Goal: Information Seeking & Learning: Learn about a topic

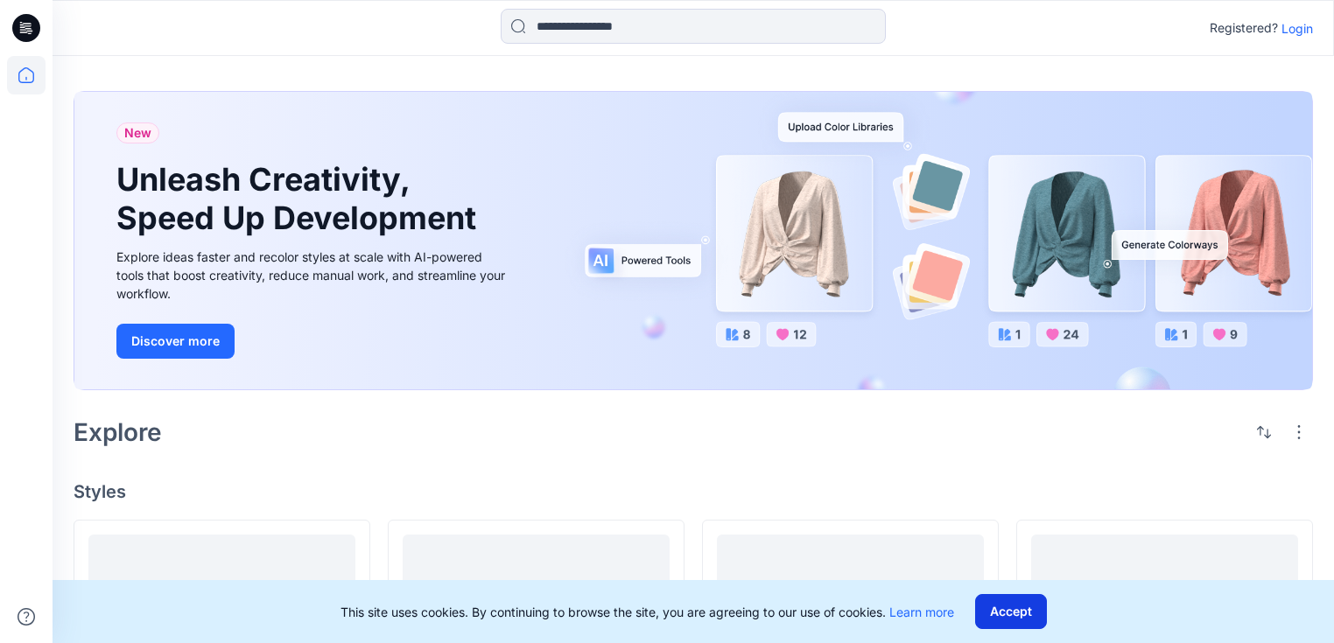
click at [1026, 604] on button "Accept" at bounding box center [1011, 611] width 72 height 35
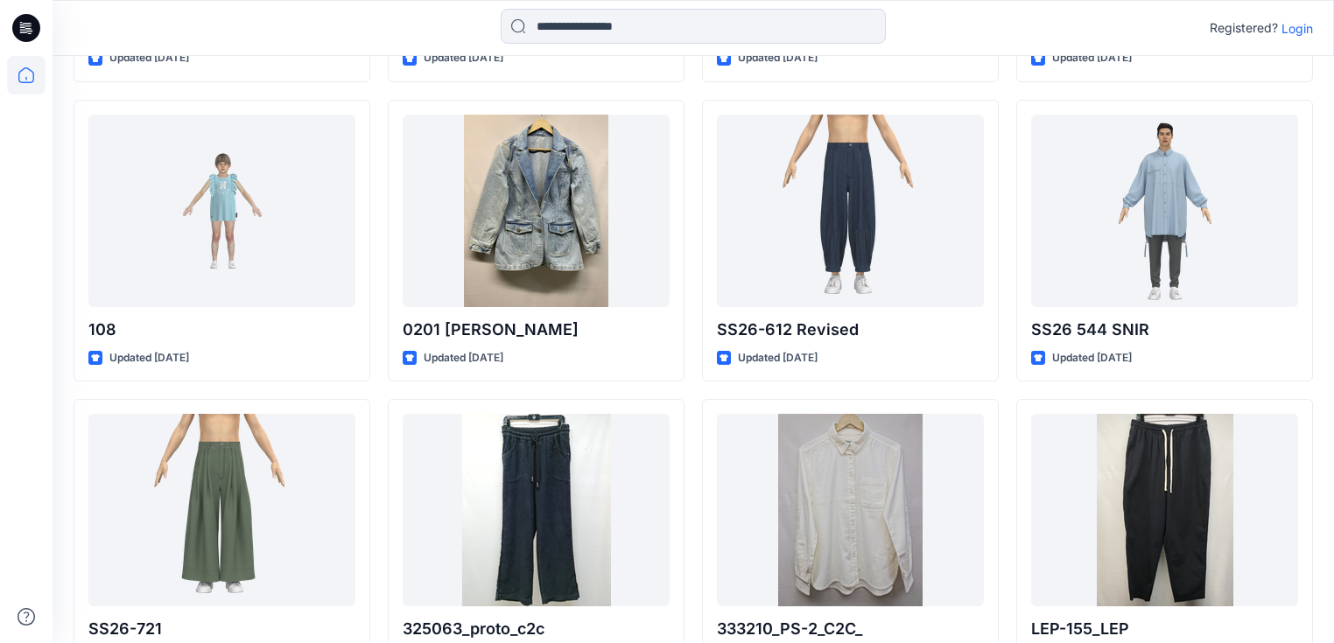
scroll to position [37679, 0]
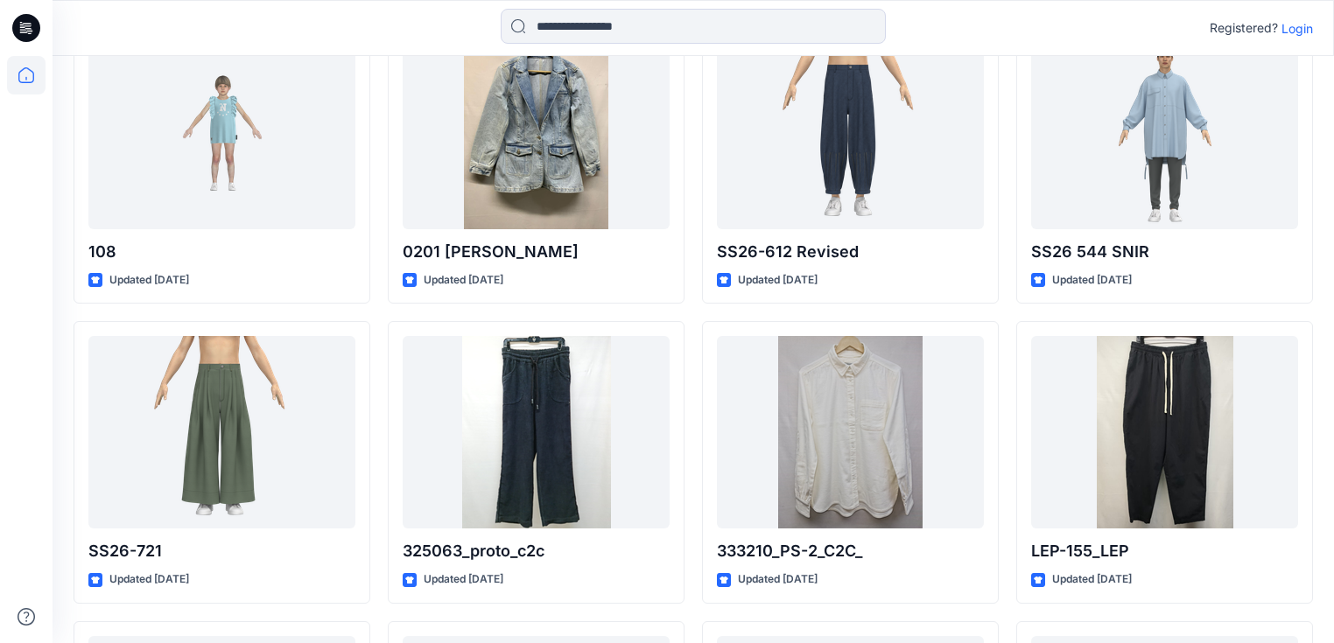
drag, startPoint x: 6, startPoint y: 354, endPoint x: 23, endPoint y: 414, distance: 62.6
click at [23, 414] on div at bounding box center [26, 349] width 39 height 587
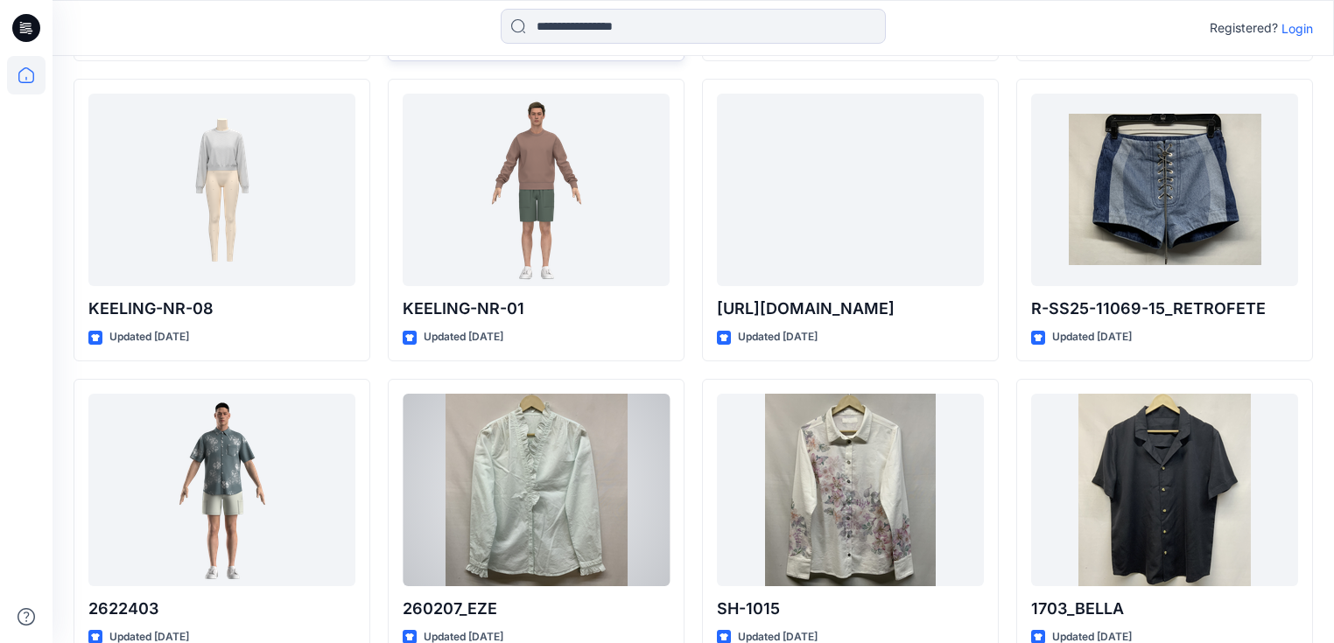
scroll to position [44236, 0]
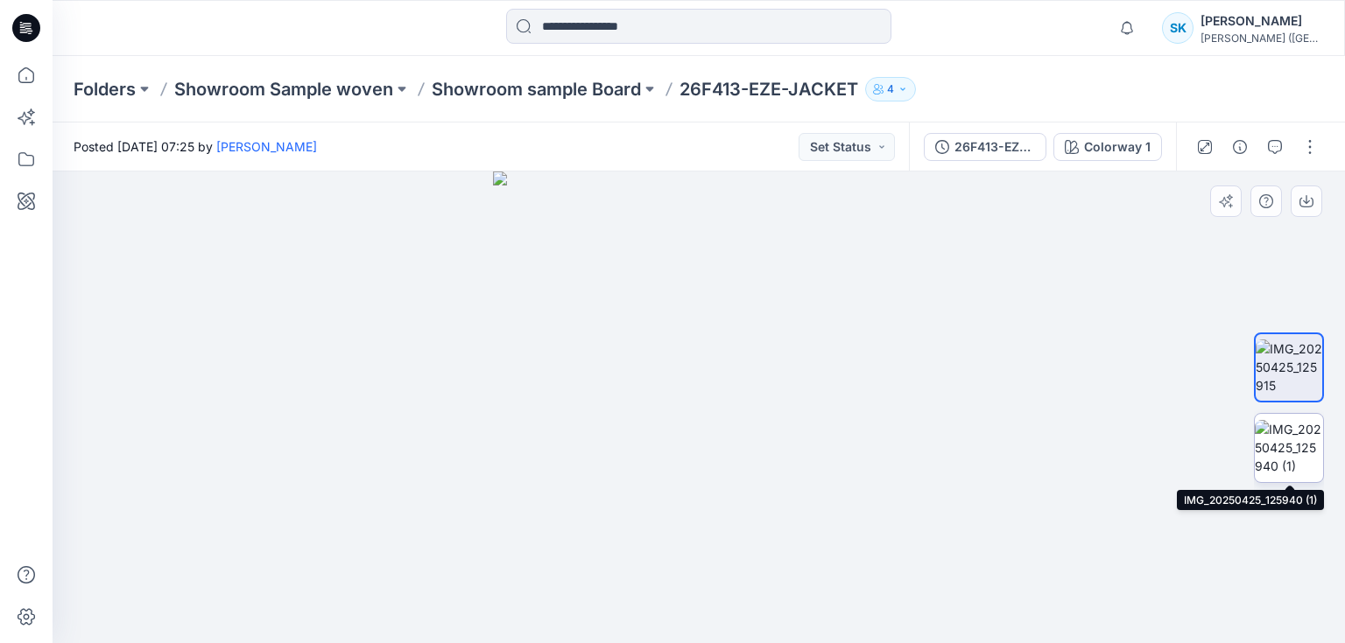
click at [1289, 455] on img at bounding box center [1288, 447] width 68 height 55
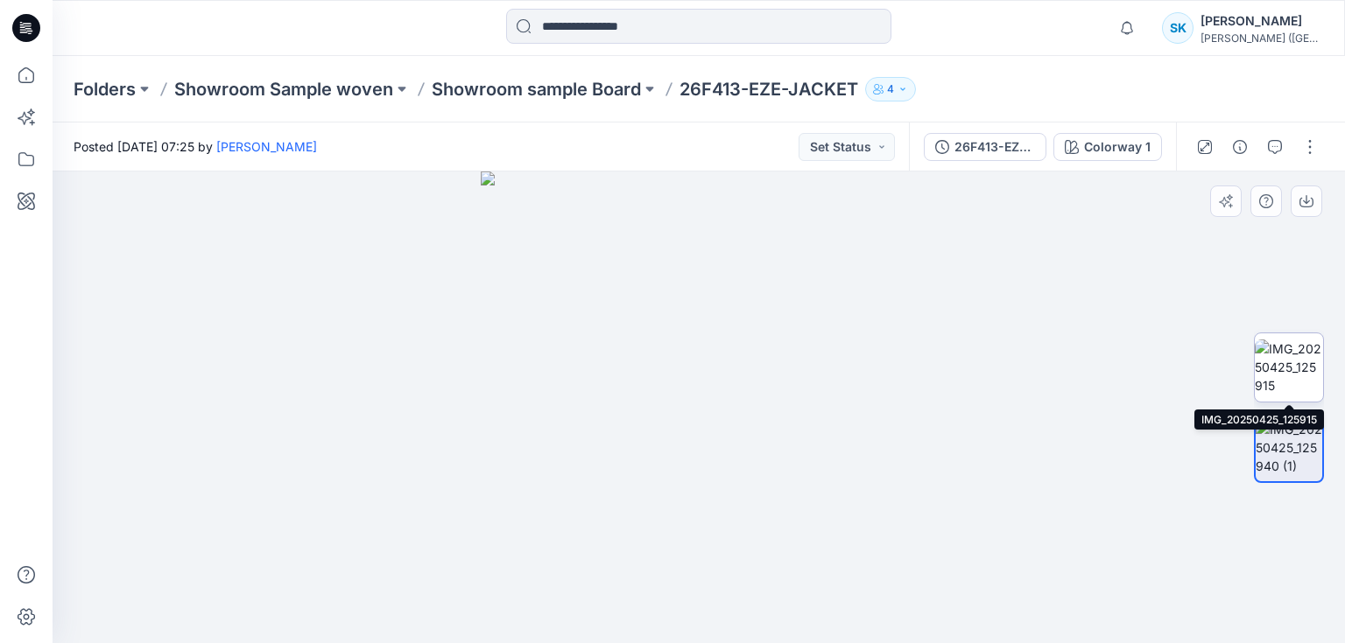
click at [1293, 369] on img at bounding box center [1288, 367] width 68 height 55
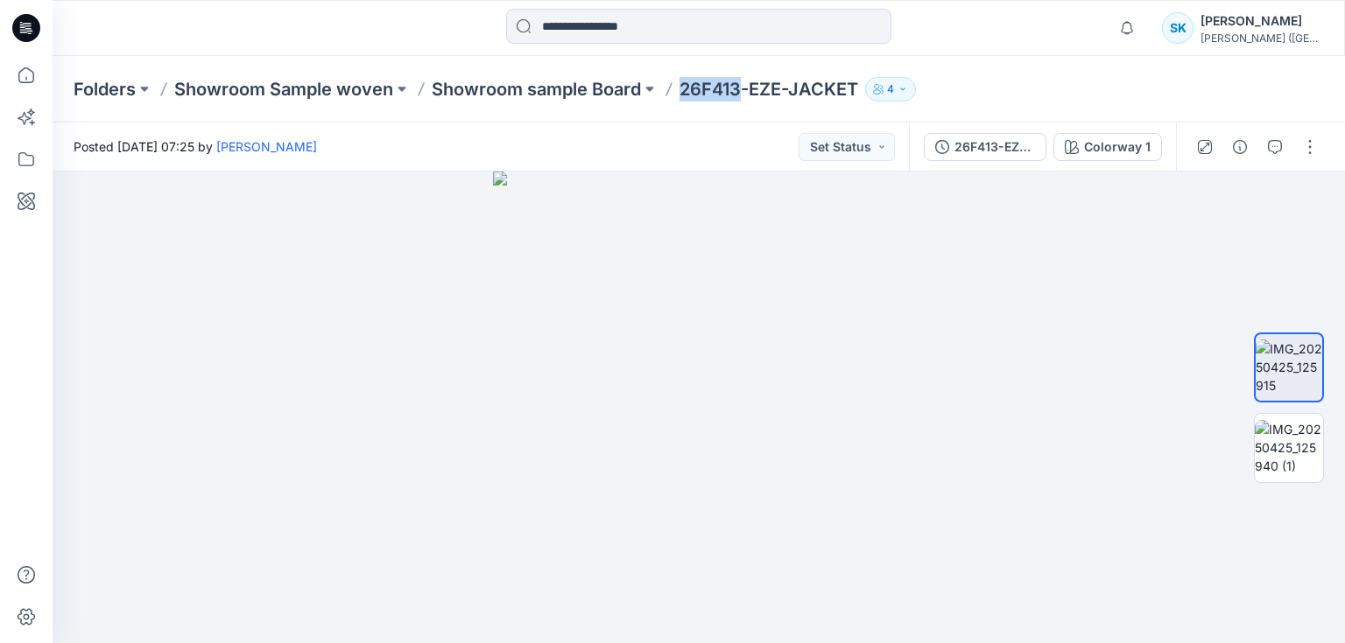
drag, startPoint x: 742, startPoint y: 89, endPoint x: 686, endPoint y: 95, distance: 56.3
click at [685, 94] on p "26F413-EZE-JACKET" at bounding box center [768, 89] width 179 height 25
copy p "26F413"
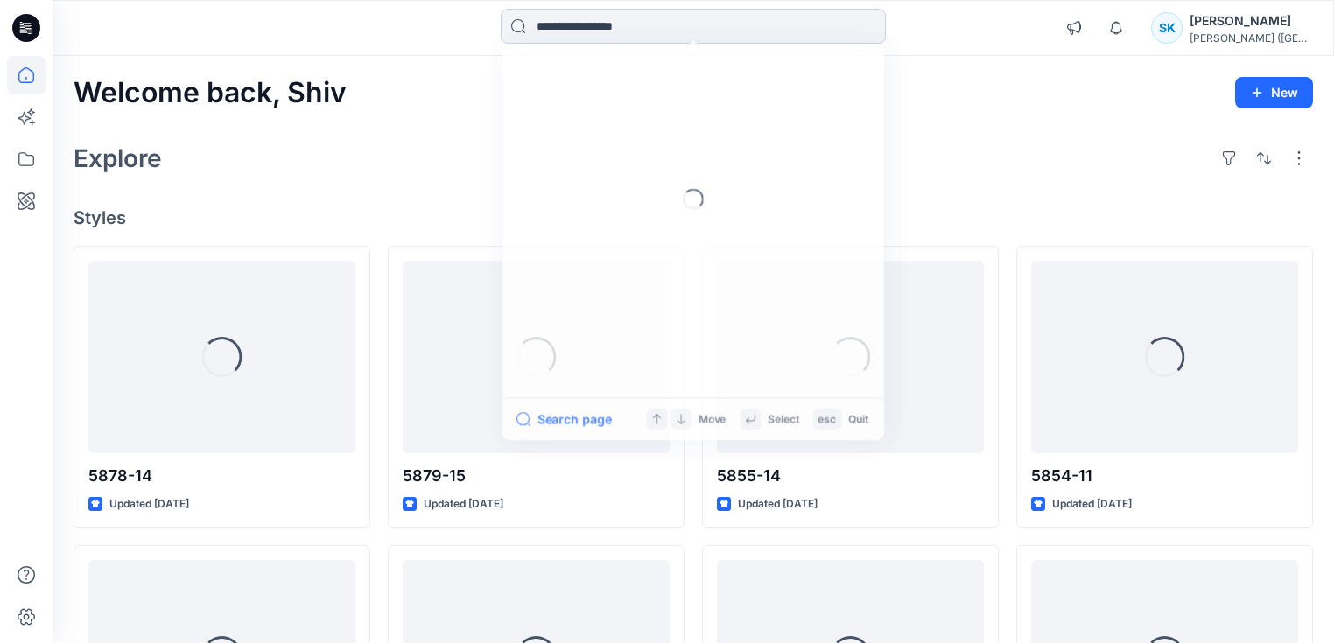
click at [567, 32] on input at bounding box center [693, 26] width 385 height 35
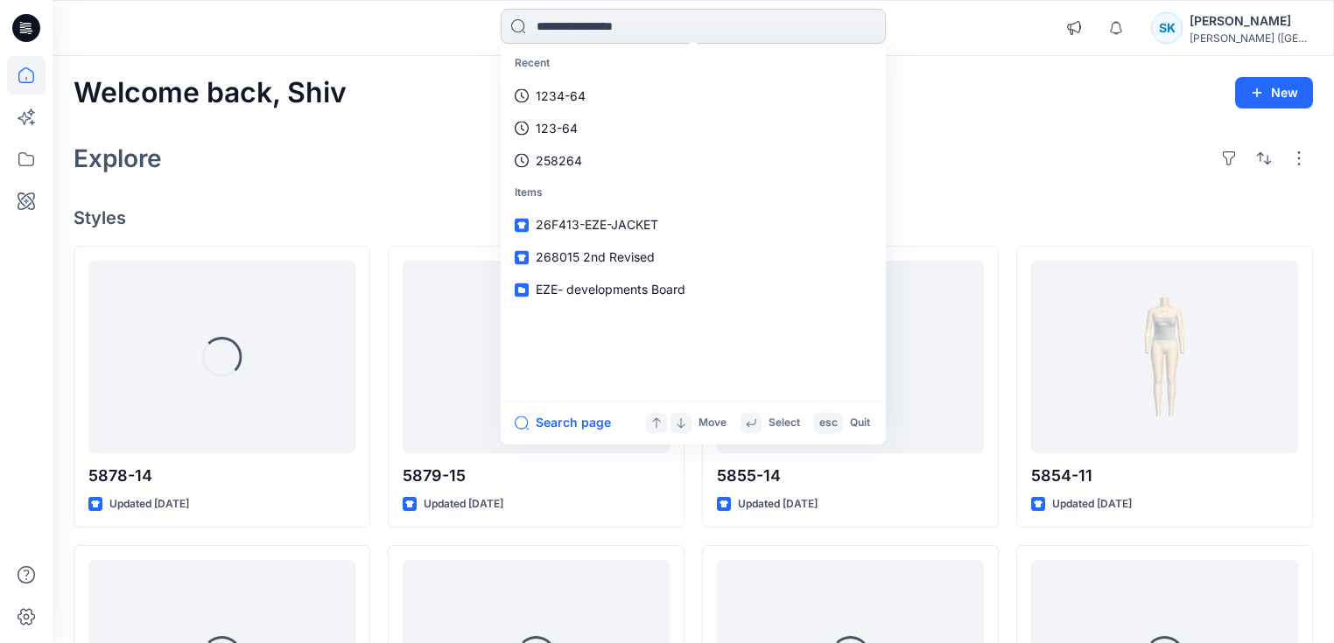
paste input "******"
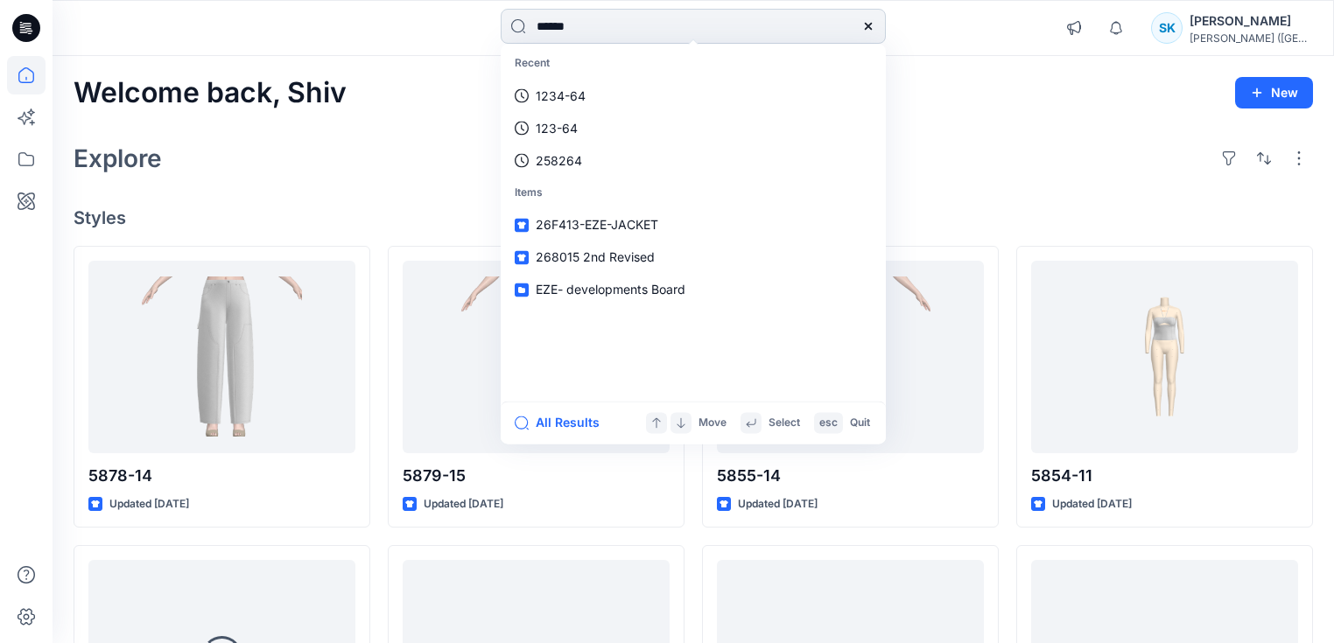
type input "******"
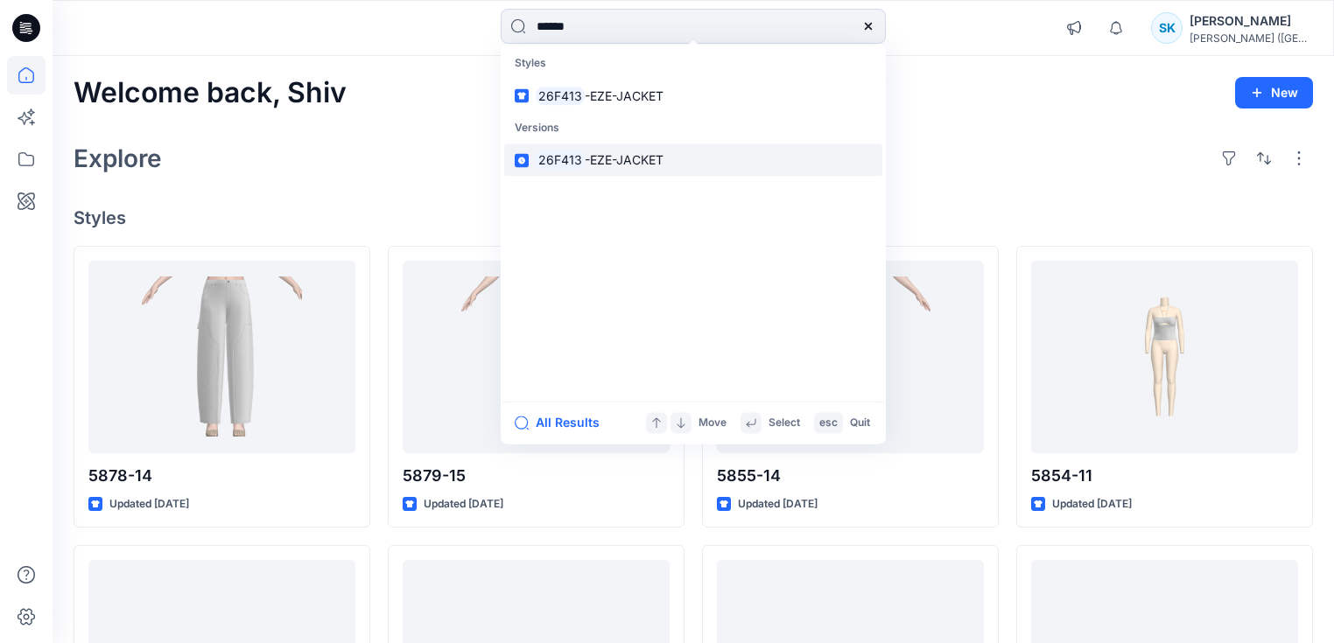
click at [603, 165] on span "-EZE-JACKET" at bounding box center [624, 160] width 79 height 15
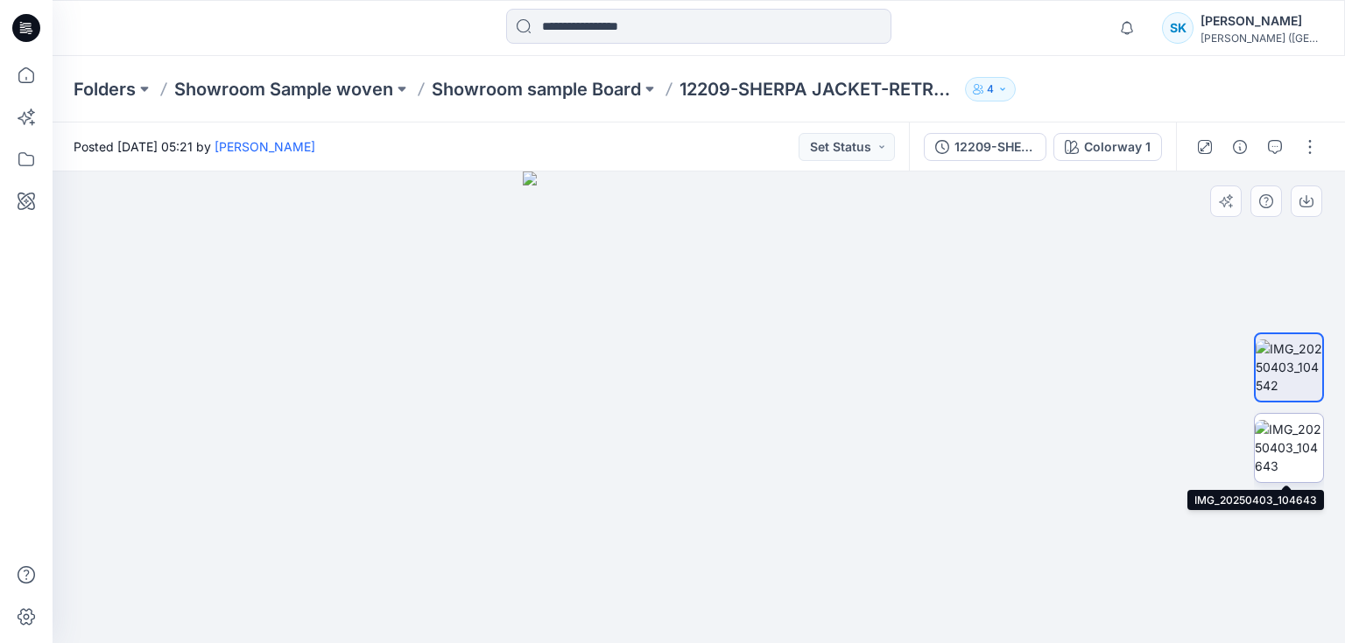
click at [1279, 453] on img at bounding box center [1288, 447] width 68 height 55
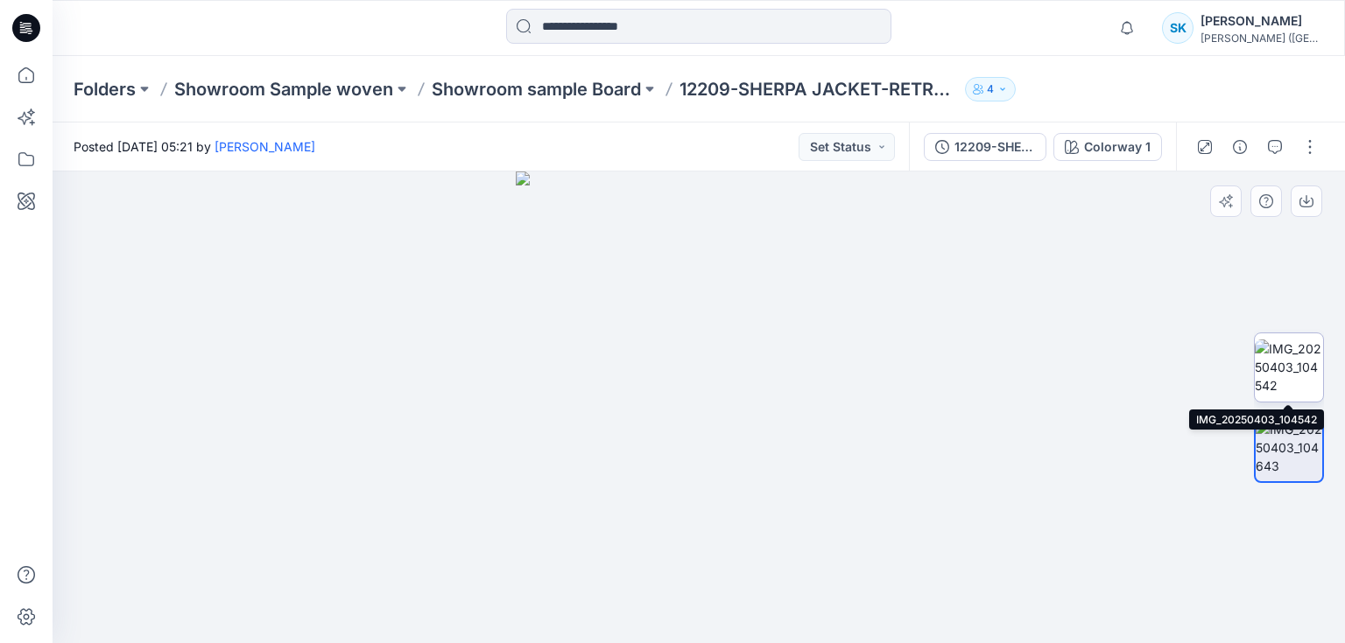
click at [1274, 369] on img at bounding box center [1288, 367] width 68 height 55
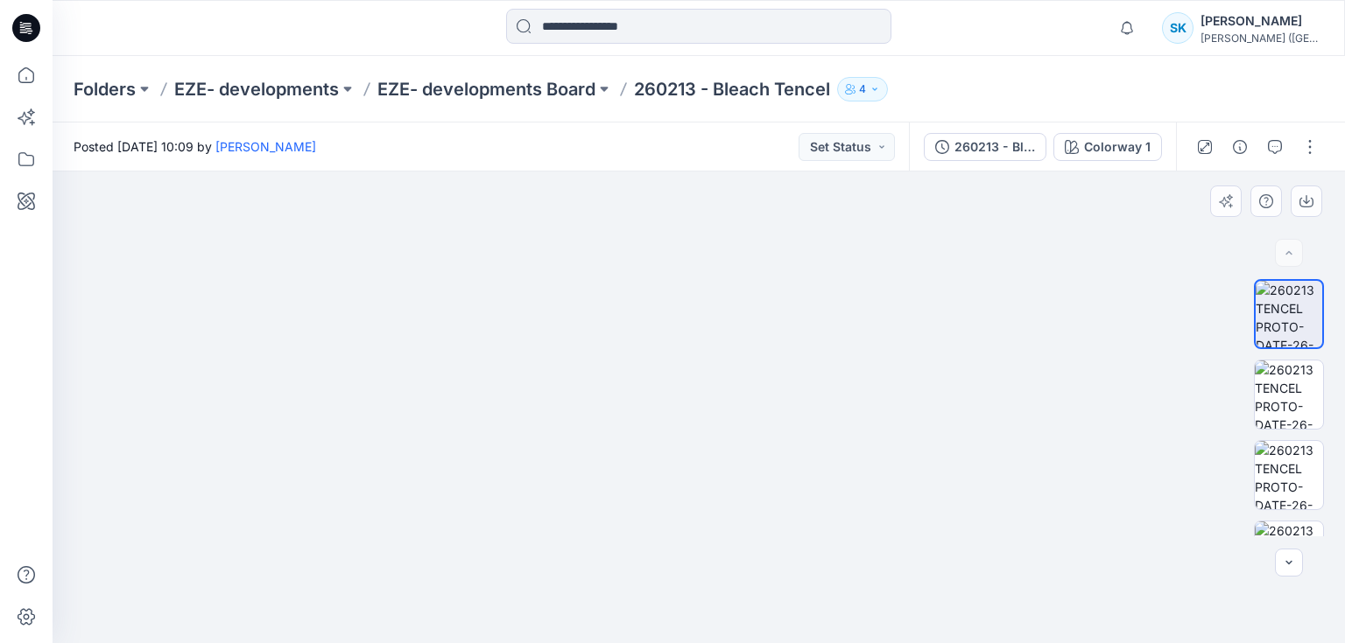
drag, startPoint x: 713, startPoint y: 338, endPoint x: 692, endPoint y: 305, distance: 39.8
click at [722, 461] on img at bounding box center [698, 257] width 1033 height 774
drag, startPoint x: 690, startPoint y: 302, endPoint x: 711, endPoint y: 535, distance: 233.8
click at [711, 535] on img at bounding box center [698, 365] width 1033 height 558
drag, startPoint x: 680, startPoint y: 444, endPoint x: 678, endPoint y: 486, distance: 42.1
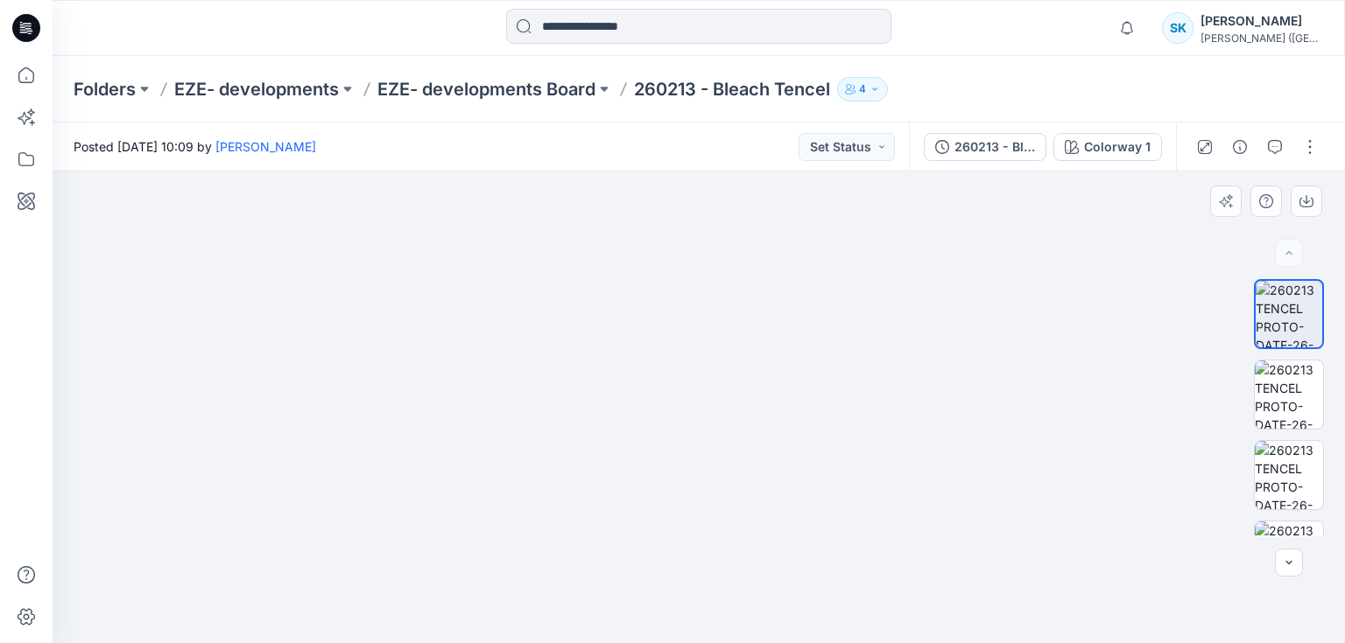
click at [678, 486] on img at bounding box center [698, 386] width 1033 height 516
drag, startPoint x: 683, startPoint y: 501, endPoint x: 672, endPoint y: 242, distance: 259.3
click at [672, 235] on img at bounding box center [698, 391] width 1033 height 503
drag, startPoint x: 671, startPoint y: 497, endPoint x: 644, endPoint y: 266, distance: 232.6
click at [644, 266] on img at bounding box center [698, 263] width 1033 height 761
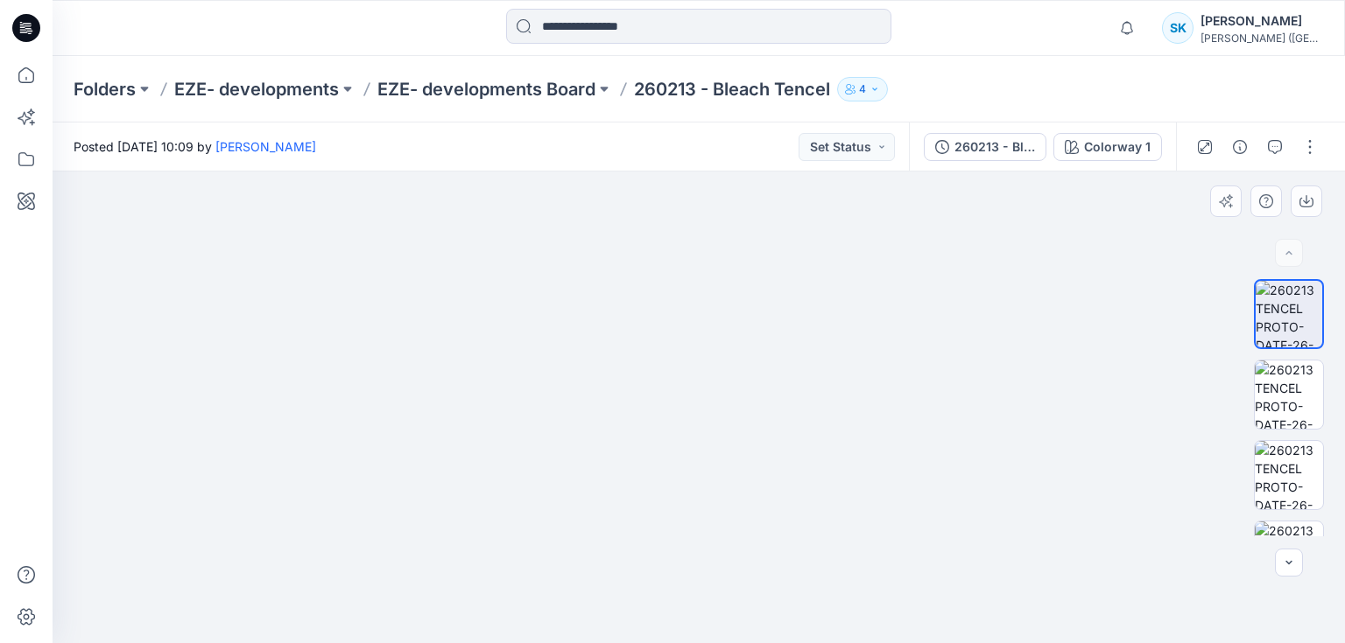
drag, startPoint x: 662, startPoint y: 445, endPoint x: 670, endPoint y: 285, distance: 159.5
click at [670, 285] on img at bounding box center [698, 309] width 474 height 670
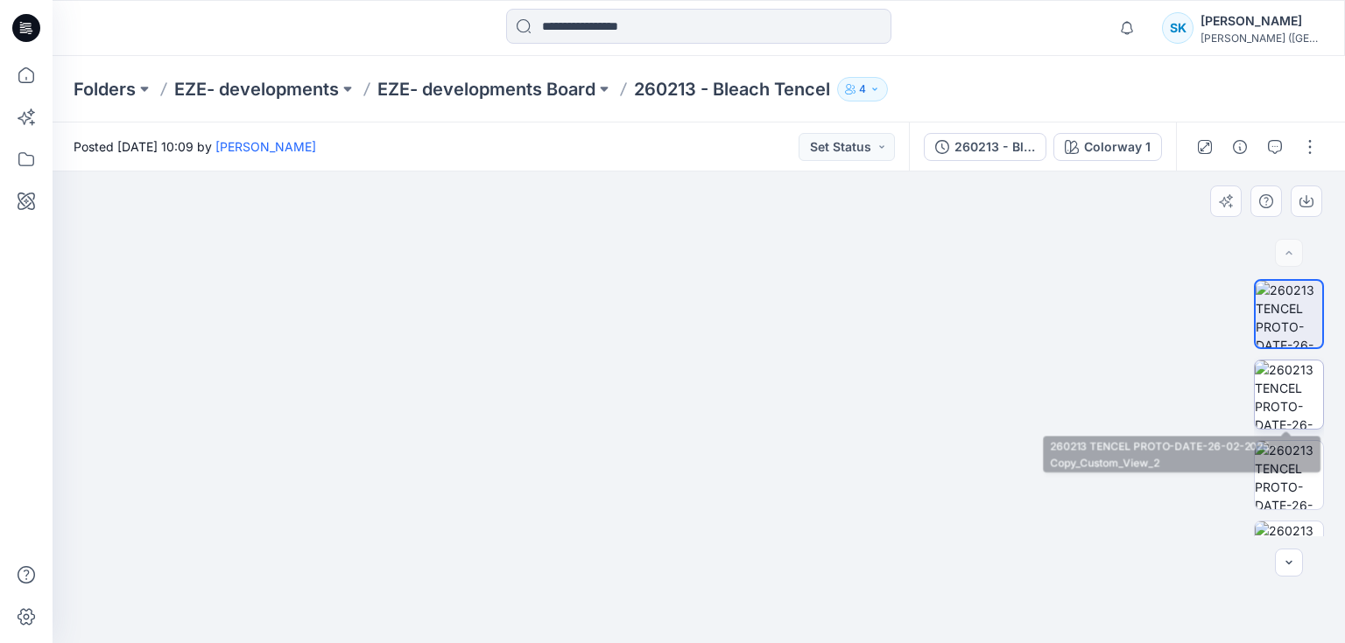
click at [1288, 388] on img at bounding box center [1288, 395] width 68 height 68
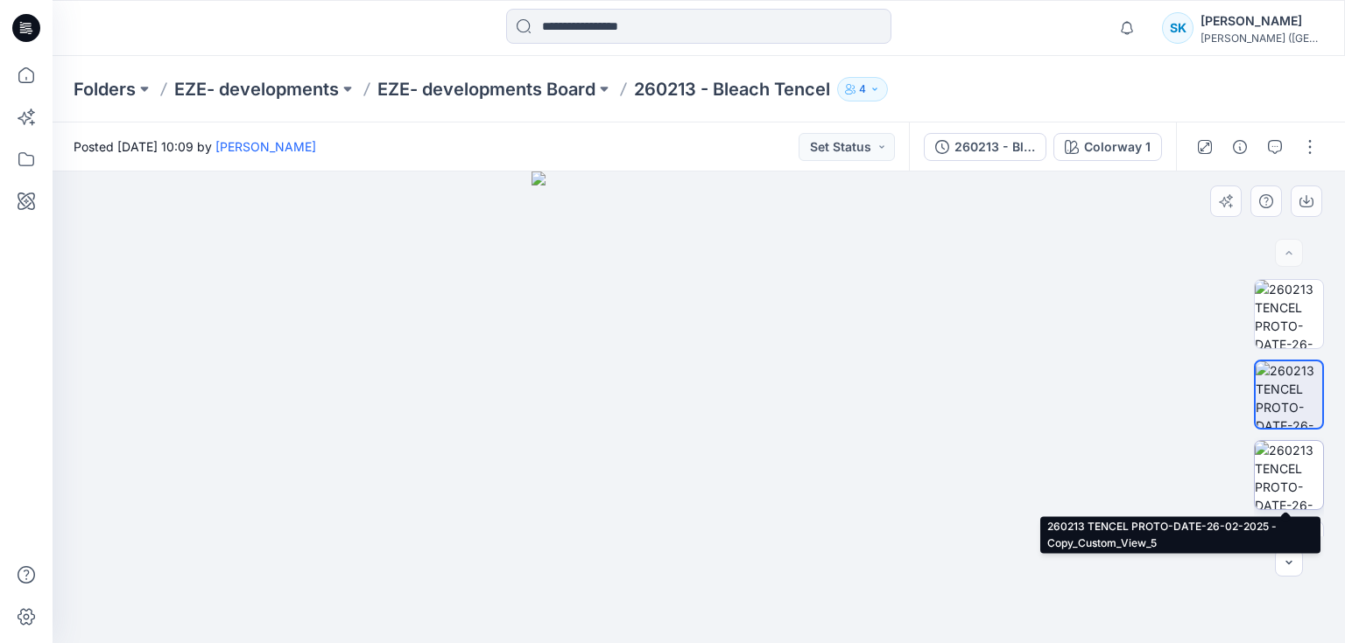
click at [1292, 471] on img at bounding box center [1288, 475] width 68 height 68
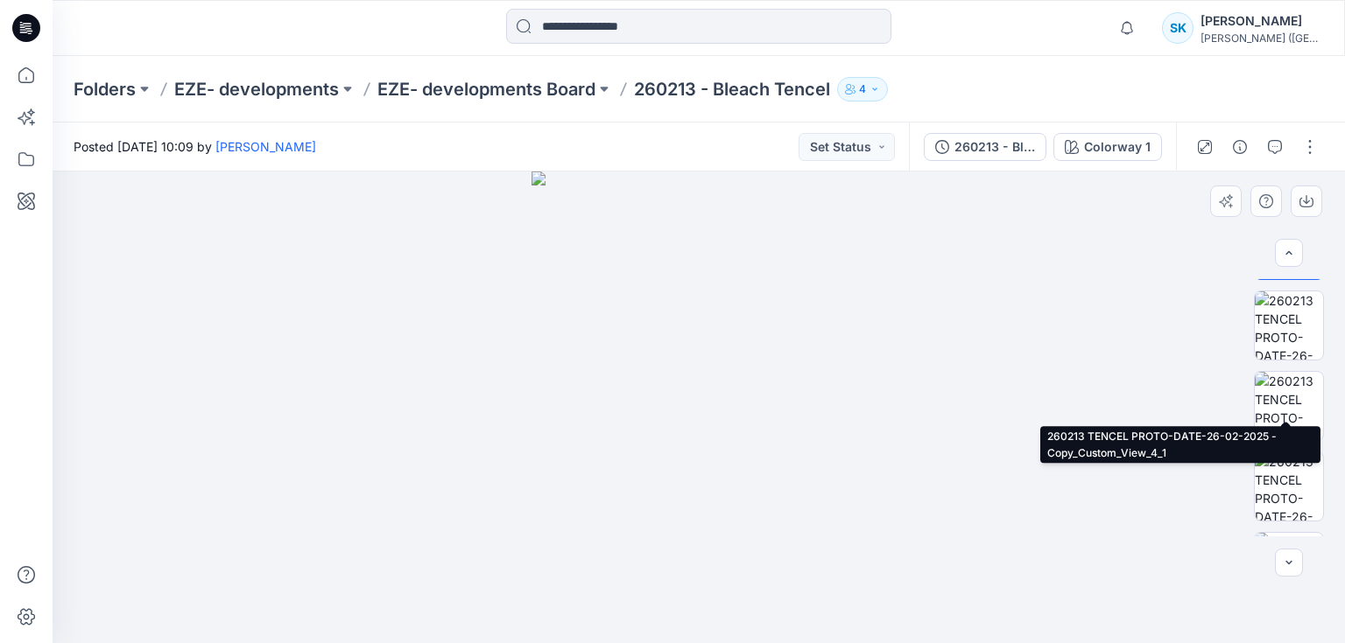
scroll to position [210, 0]
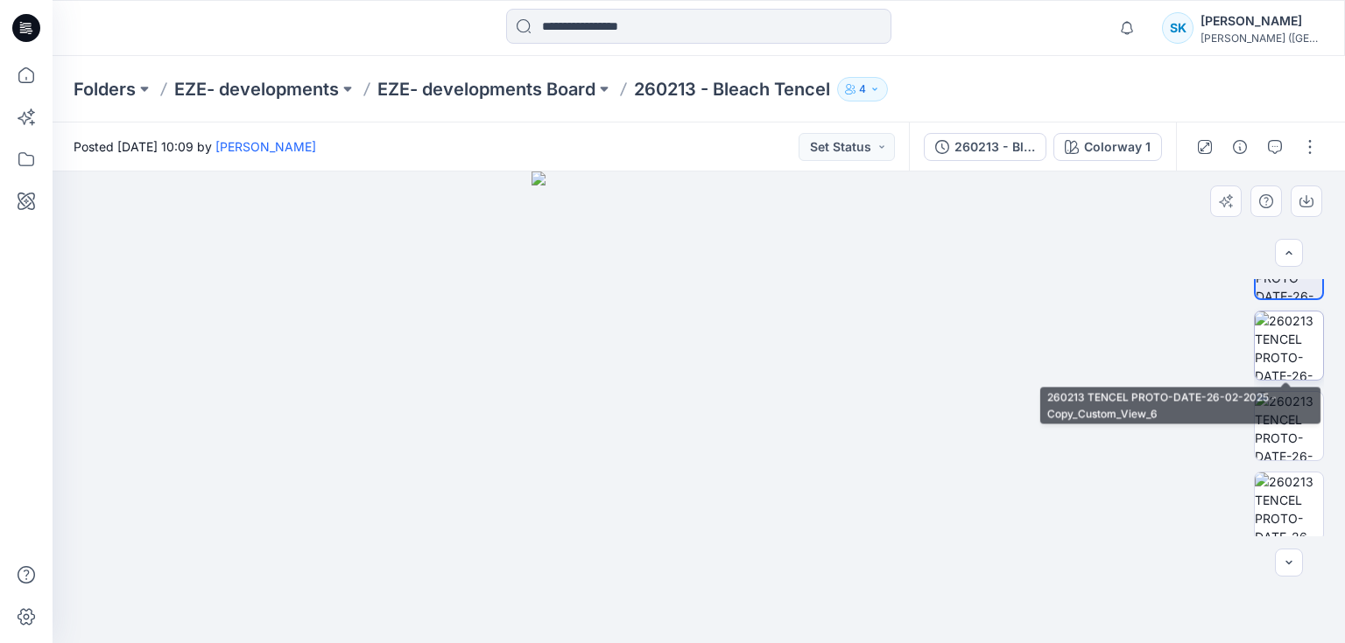
click at [1280, 334] on img at bounding box center [1288, 346] width 68 height 68
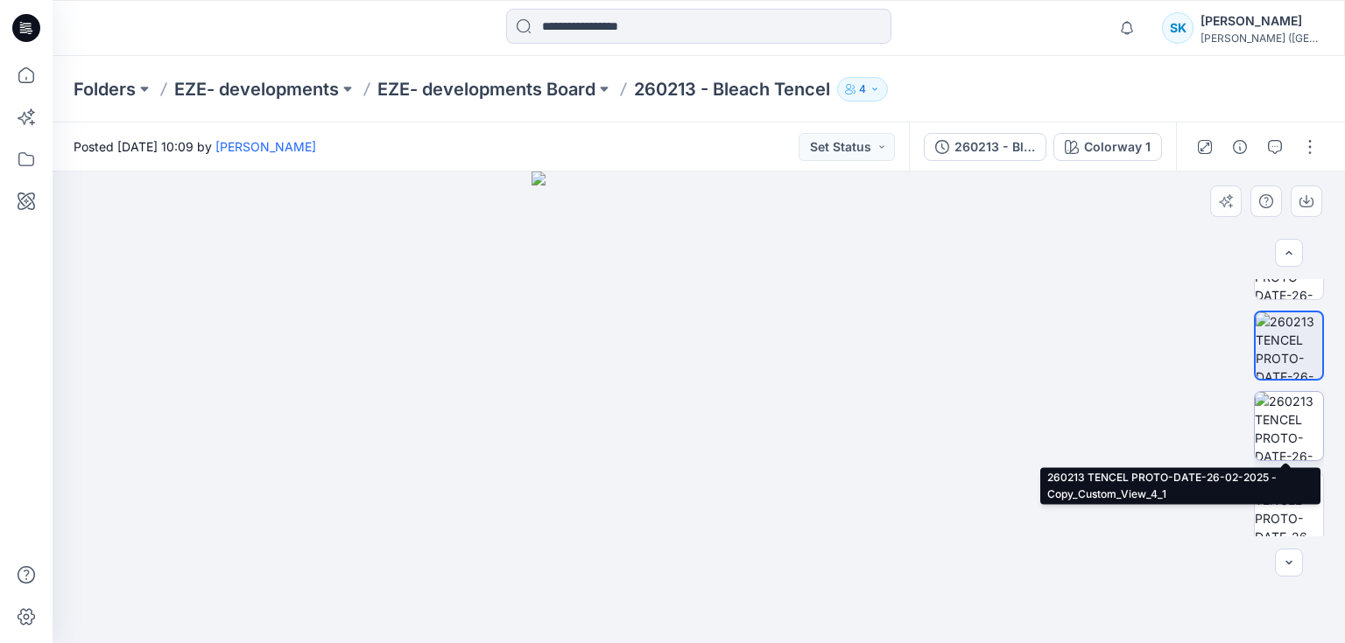
click at [1281, 412] on img at bounding box center [1288, 426] width 68 height 68
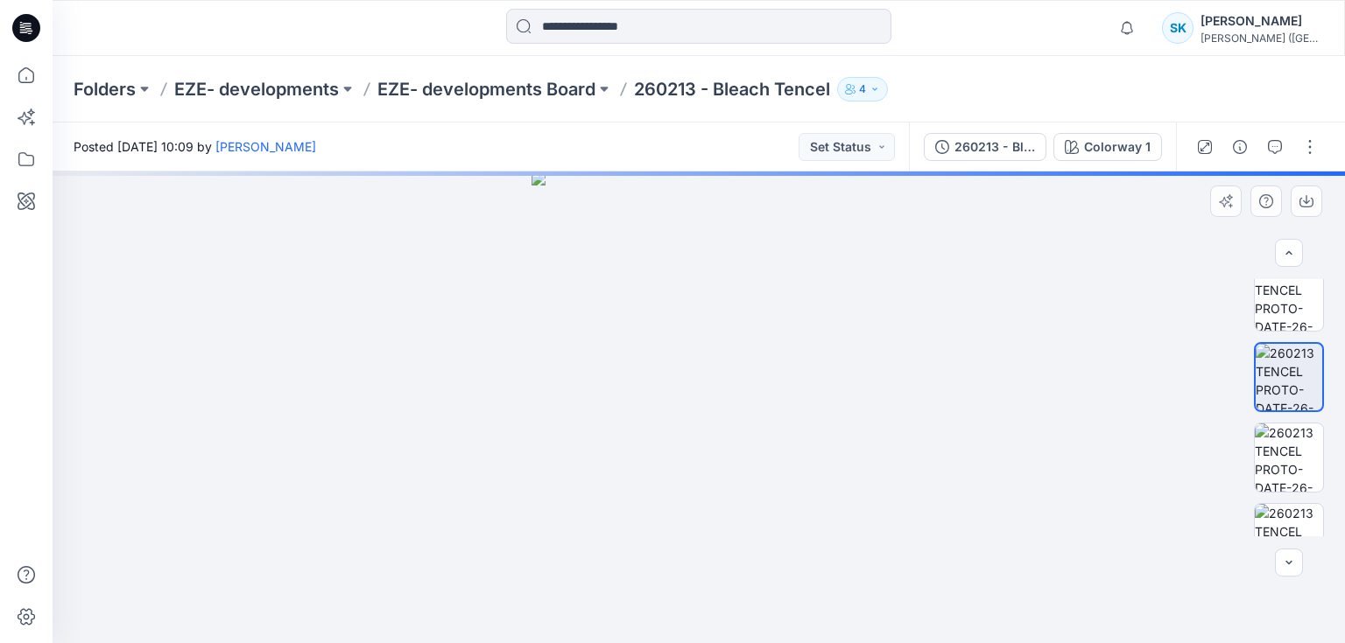
scroll to position [280, 0]
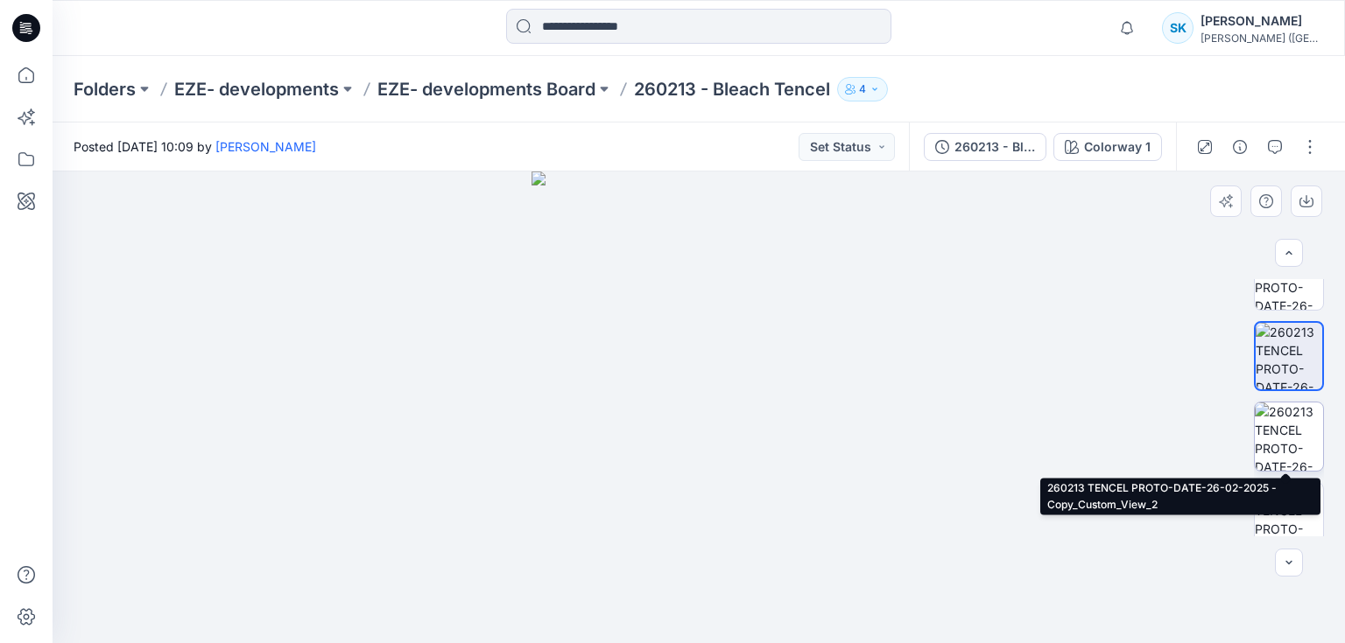
click at [1285, 434] on img at bounding box center [1288, 437] width 68 height 68
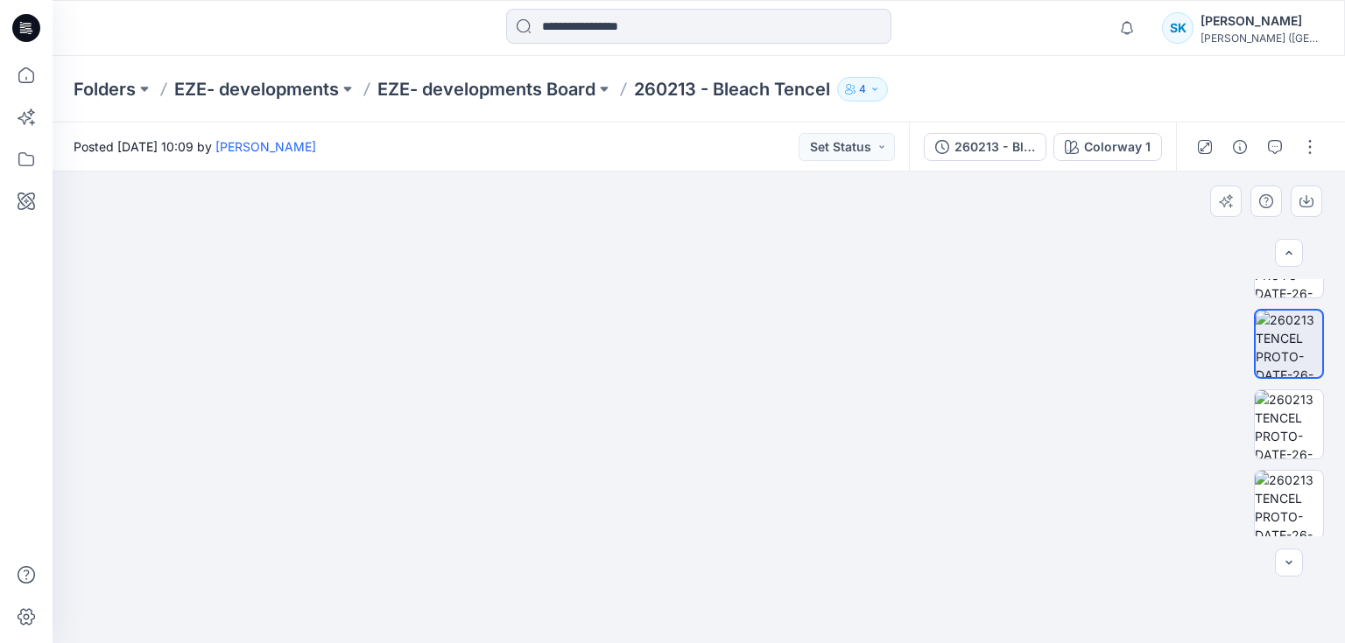
scroll to position [420, 0]
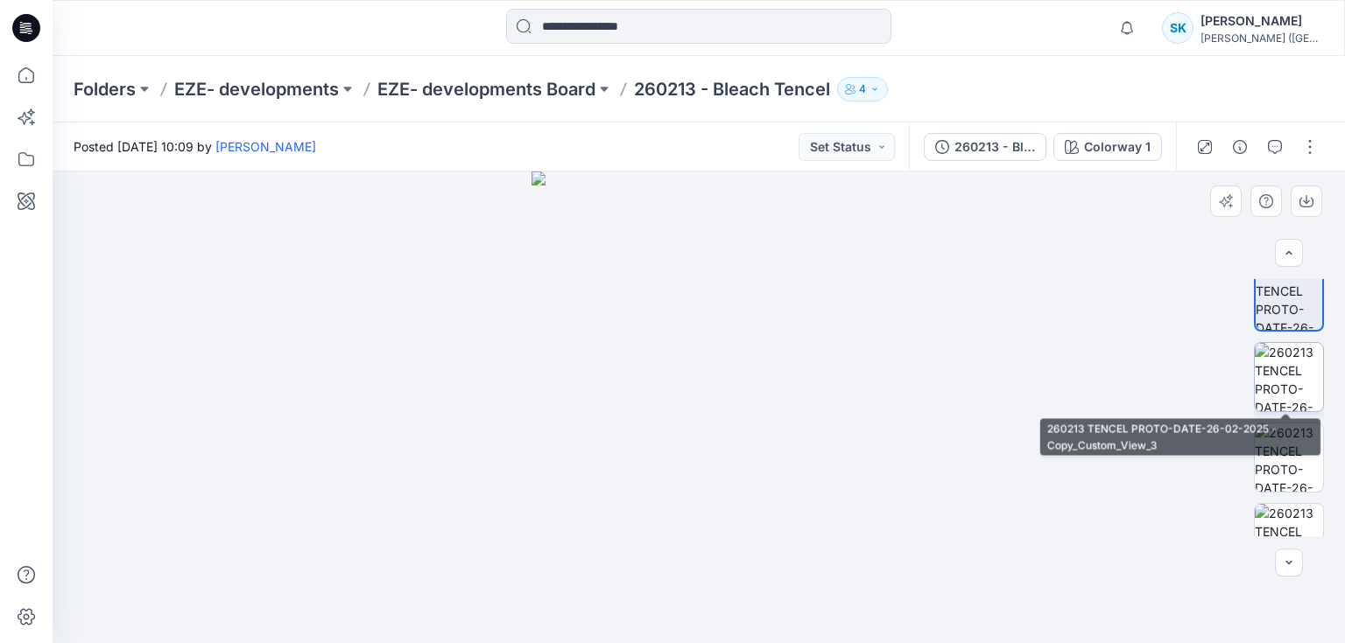
click at [1284, 378] on img at bounding box center [1288, 377] width 68 height 68
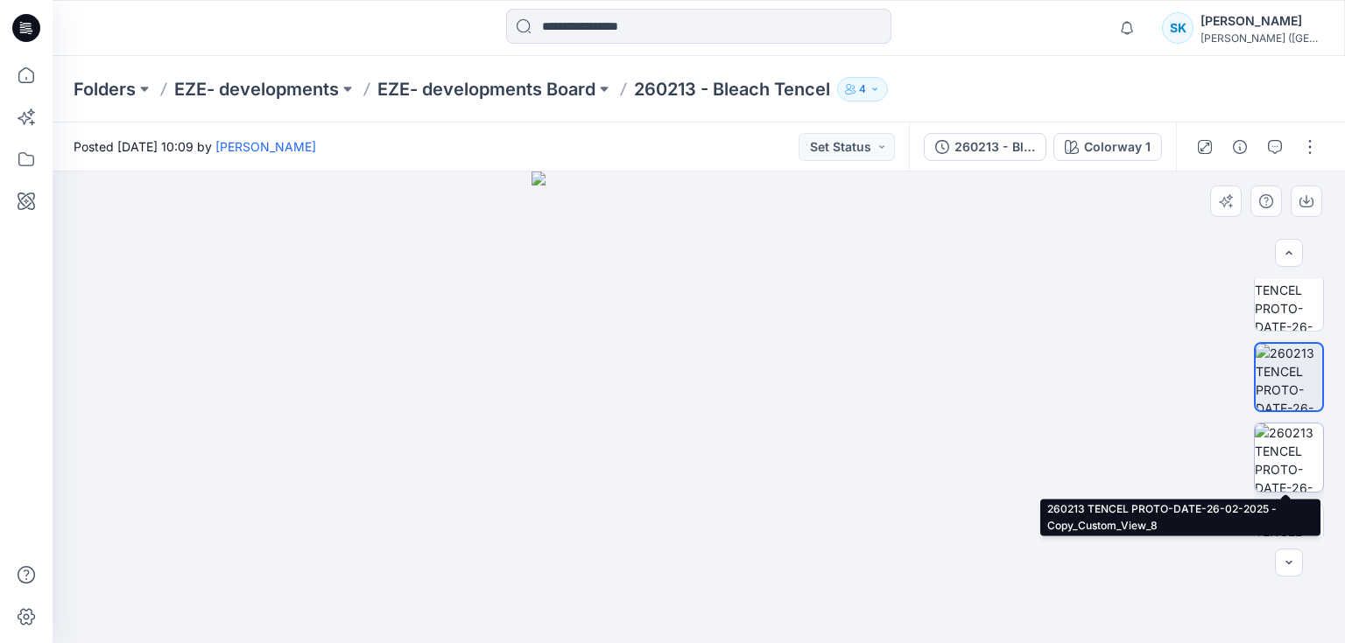
click at [1288, 453] on img at bounding box center [1288, 458] width 68 height 68
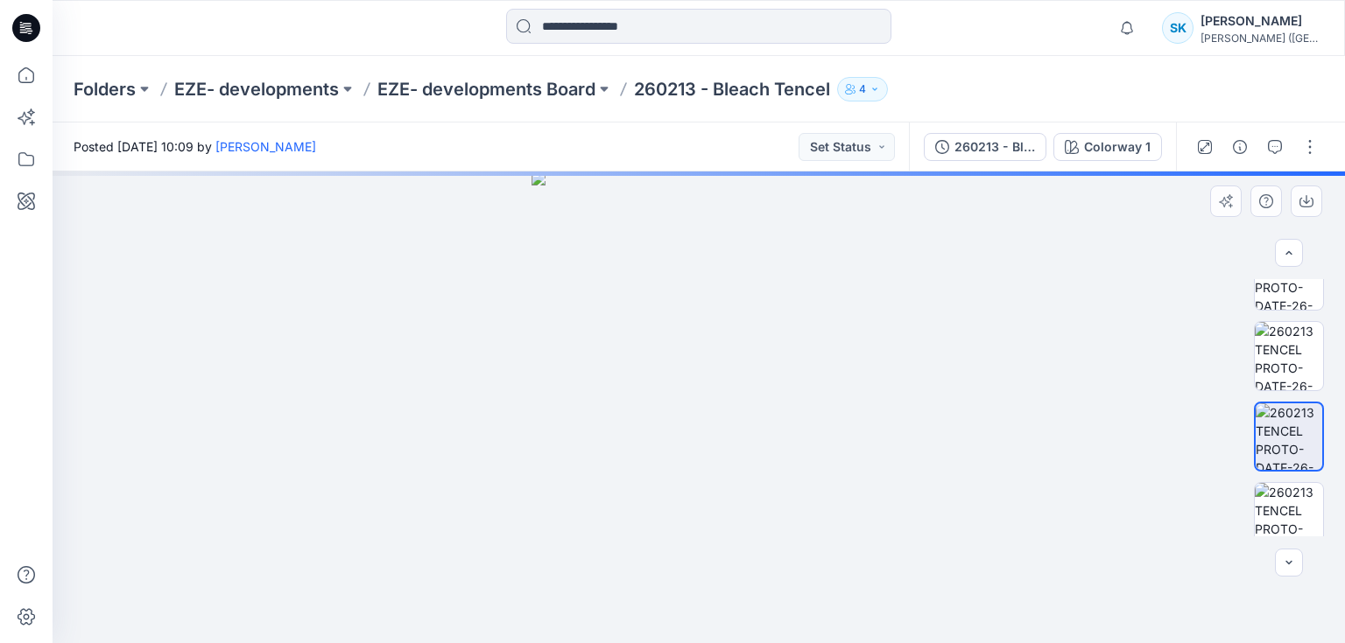
scroll to position [456, 0]
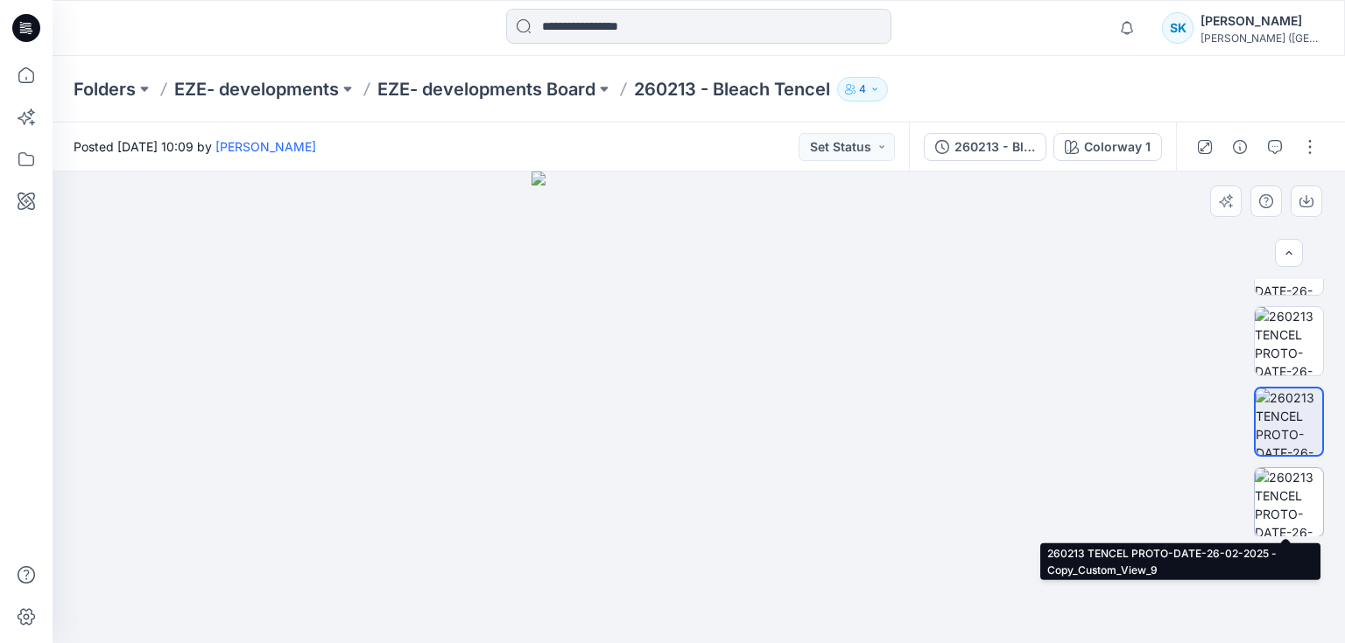
click at [1288, 489] on img at bounding box center [1288, 502] width 68 height 68
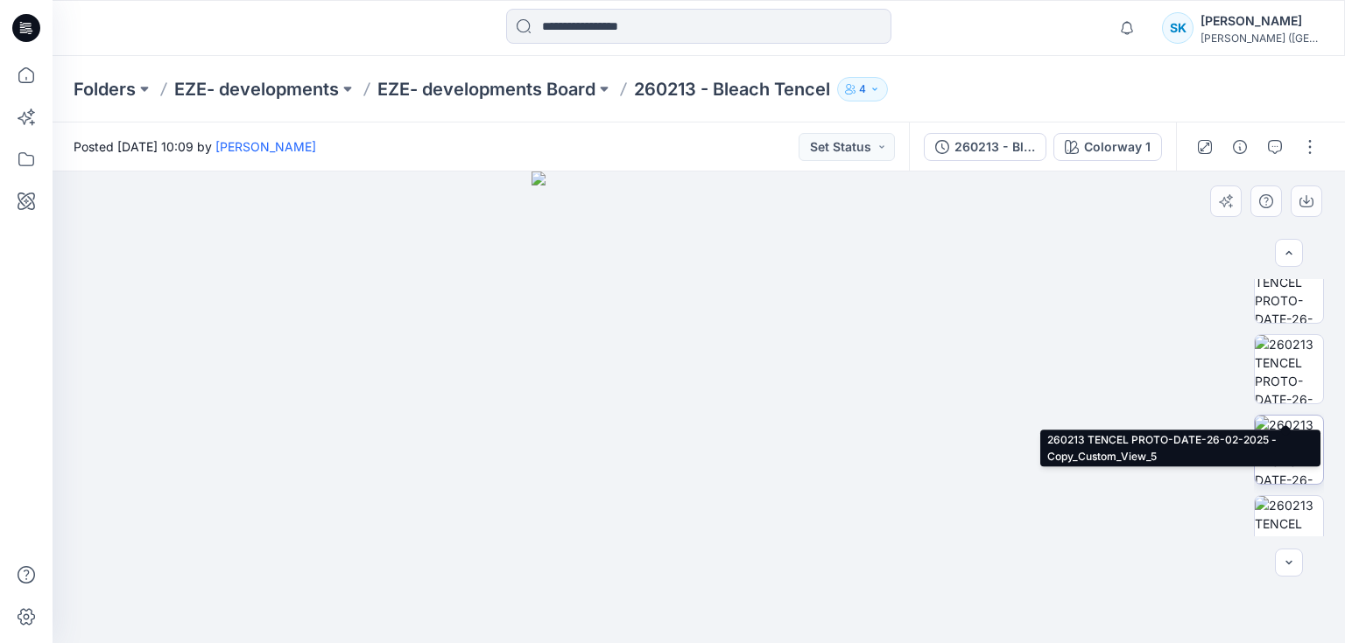
scroll to position [0, 0]
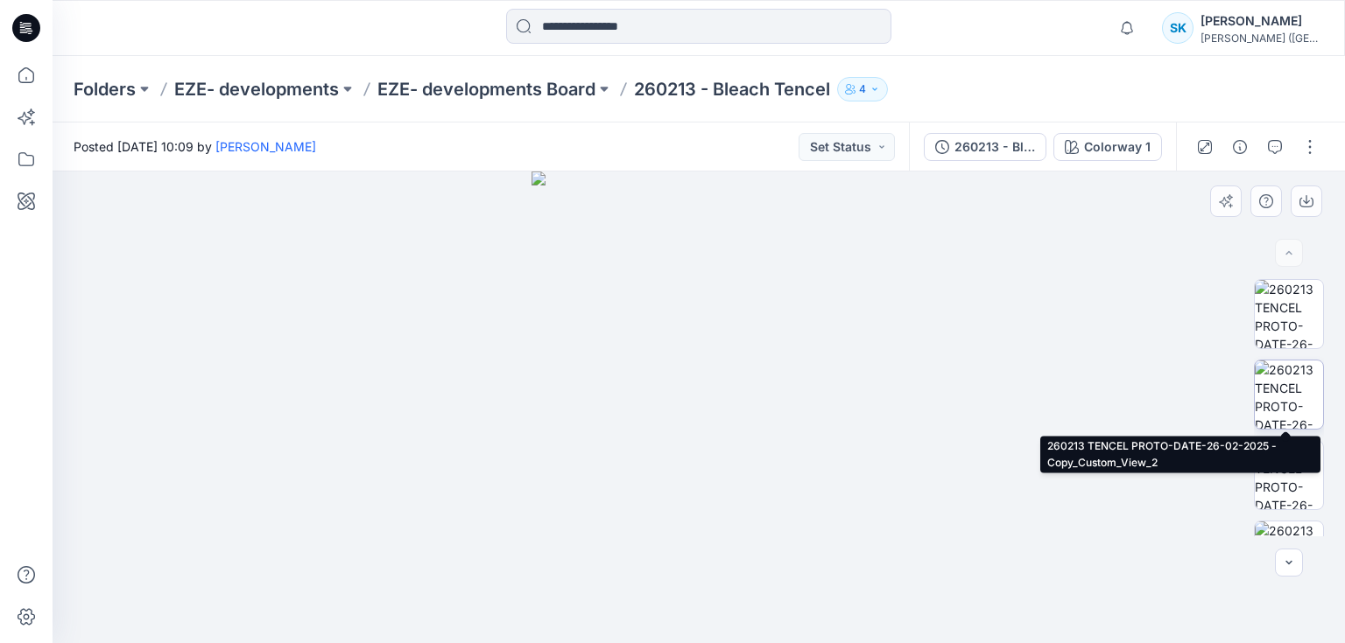
click at [1288, 389] on img at bounding box center [1288, 395] width 68 height 68
